Goal: Task Accomplishment & Management: Complete application form

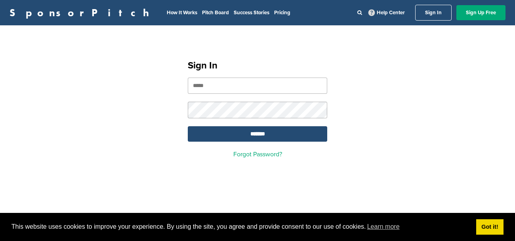
click at [210, 87] on input "email" at bounding box center [257, 86] width 139 height 16
click at [199, 86] on input "email" at bounding box center [257, 86] width 139 height 16
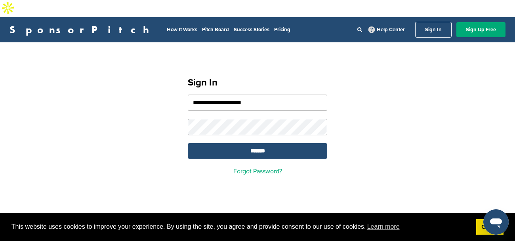
type input "**********"
click at [218, 143] on input "*******" at bounding box center [257, 150] width 139 height 15
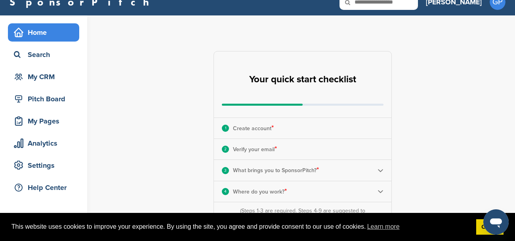
scroll to position [26, 0]
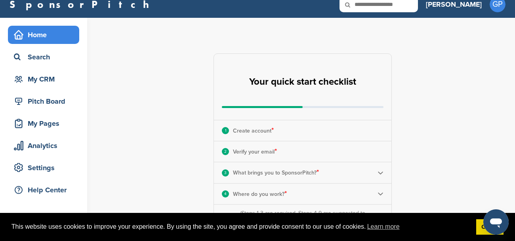
click at [256, 125] on p "Create account *" at bounding box center [253, 130] width 41 height 10
click at [228, 127] on div "1" at bounding box center [225, 130] width 7 height 7
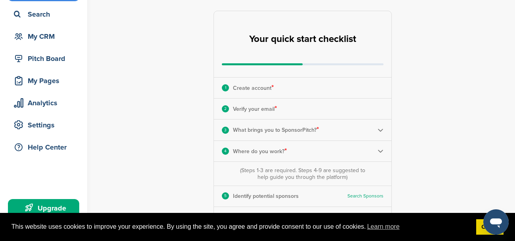
scroll to position [70, 0]
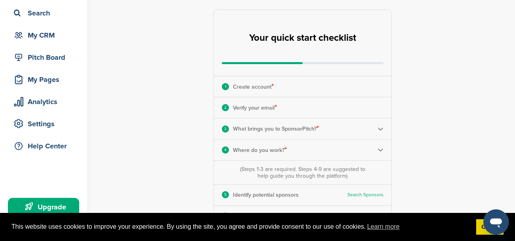
click at [380, 126] on img at bounding box center [380, 129] width 6 height 6
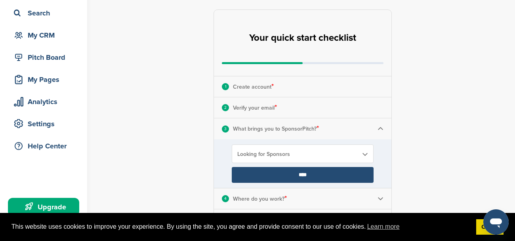
click at [333, 167] on input "****" at bounding box center [303, 175] width 142 height 16
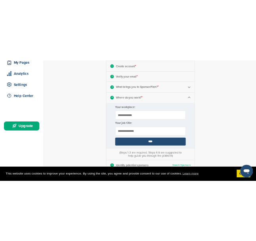
scroll to position [146, 0]
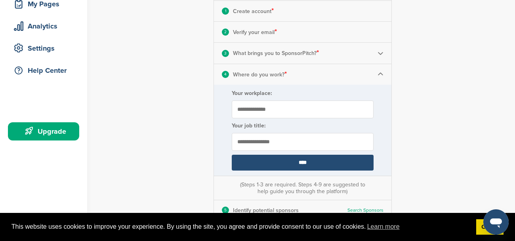
click at [328, 155] on input "****" at bounding box center [303, 163] width 142 height 16
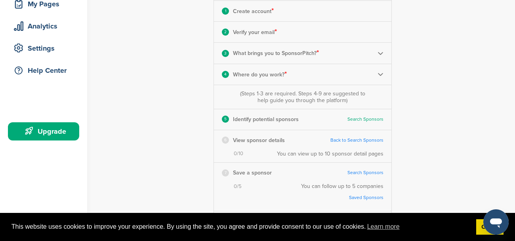
click at [345, 137] on link "Back to Search Sponsors" at bounding box center [356, 140] width 53 height 6
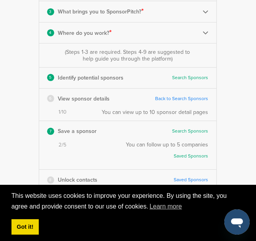
scroll to position [186, 0]
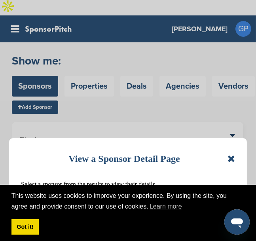
scroll to position [3, 0]
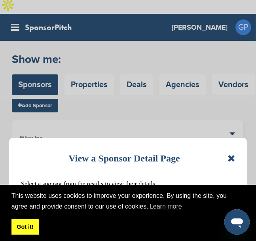
click at [29, 229] on link "Got it!" at bounding box center [24, 227] width 27 height 16
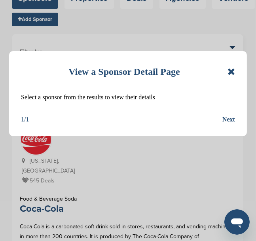
scroll to position [91, 0]
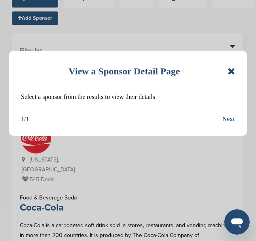
click at [230, 118] on div "Next" at bounding box center [228, 119] width 13 height 10
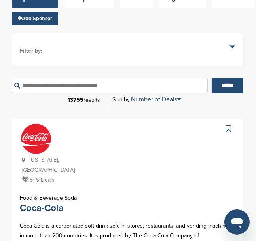
scroll to position [87, 0]
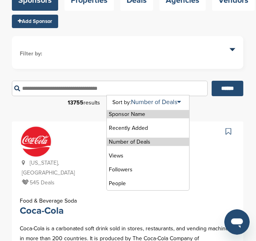
click at [148, 138] on li "Number of Deals" at bounding box center [148, 142] width 82 height 8
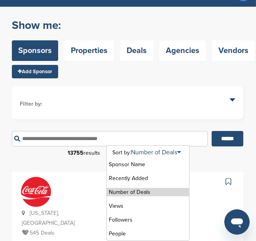
scroll to position [36, 0]
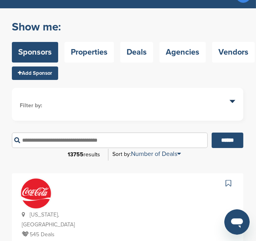
click at [146, 101] on li "Filter by:" at bounding box center [128, 105] width 216 height 9
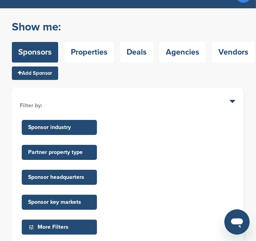
click at [142, 101] on li "Filter by:" at bounding box center [128, 105] width 216 height 9
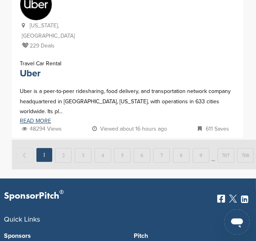
scroll to position [1623, 0]
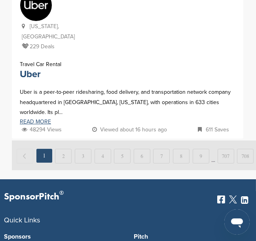
click at [62, 141] on img at bounding box center [145, 156] width 266 height 30
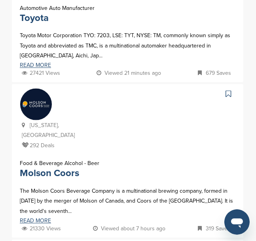
scroll to position [908, 0]
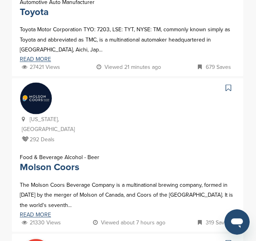
click at [228, 84] on icon at bounding box center [229, 88] width 6 height 8
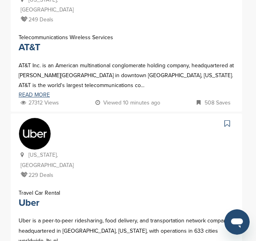
scroll to position [1488, 0]
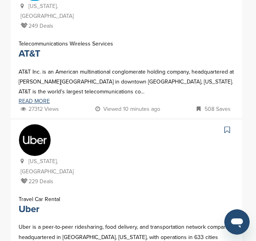
click at [228, 126] on icon at bounding box center [227, 130] width 6 height 8
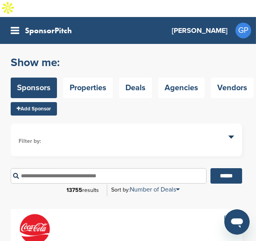
scroll to position [1, 0]
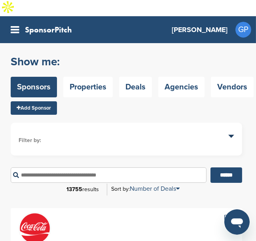
click at [240, 22] on span "GP" at bounding box center [243, 30] width 16 height 16
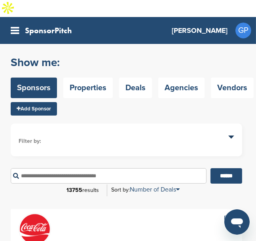
click at [240, 23] on span "GP" at bounding box center [243, 31] width 16 height 16
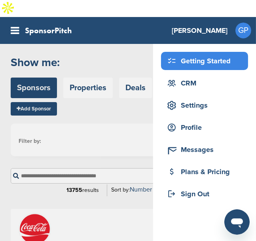
click at [213, 54] on div "Getting Started" at bounding box center [206, 61] width 83 height 14
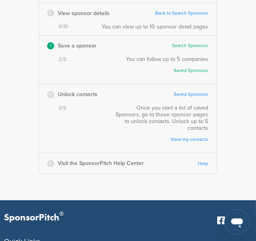
click at [186, 96] on link "Saved Sponsors" at bounding box center [191, 94] width 34 height 6
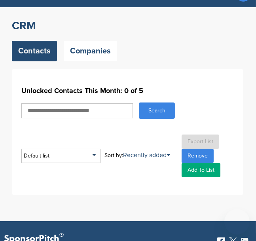
click at [86, 71] on div "Unlocked Contacts This Month: 0 of 5 Search Default list Default List Sort by: …" at bounding box center [128, 131] width 232 height 125
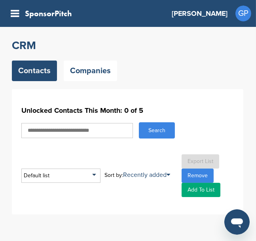
click at [86, 71] on link "Companies" at bounding box center [90, 71] width 53 height 21
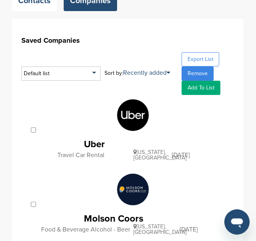
scroll to position [95, 0]
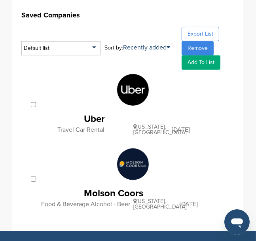
click at [129, 99] on img at bounding box center [133, 90] width 32 height 32
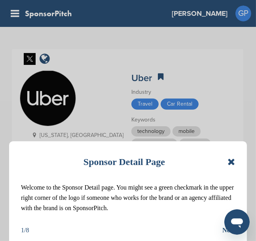
click at [223, 230] on div "Next" at bounding box center [228, 230] width 13 height 10
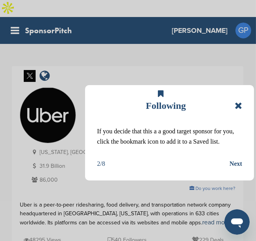
click at [233, 166] on div "Next" at bounding box center [236, 164] width 13 height 10
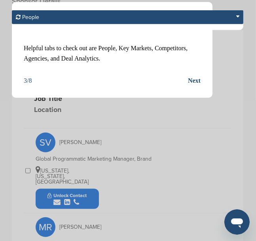
scroll to position [272, 0]
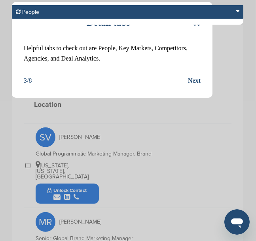
click at [199, 78] on div "Next" at bounding box center [194, 81] width 13 height 10
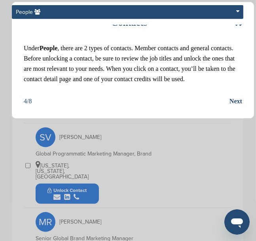
click at [232, 101] on div "Next" at bounding box center [236, 101] width 13 height 10
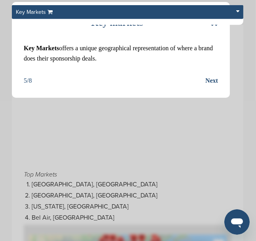
click at [211, 23] on icon at bounding box center [215, 22] width 8 height 9
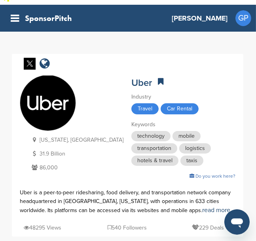
scroll to position [0, 0]
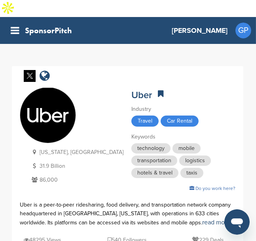
click at [239, 23] on span "GP" at bounding box center [243, 31] width 16 height 16
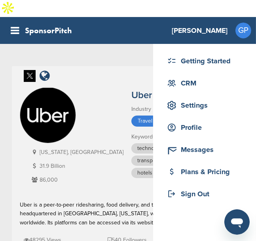
click at [126, 52] on div "Getting Started CRM Settings Profile Messages Plans & Pricing Sign Out" at bounding box center [128, 164] width 256 height 241
